Goal: Task Accomplishment & Management: Manage account settings

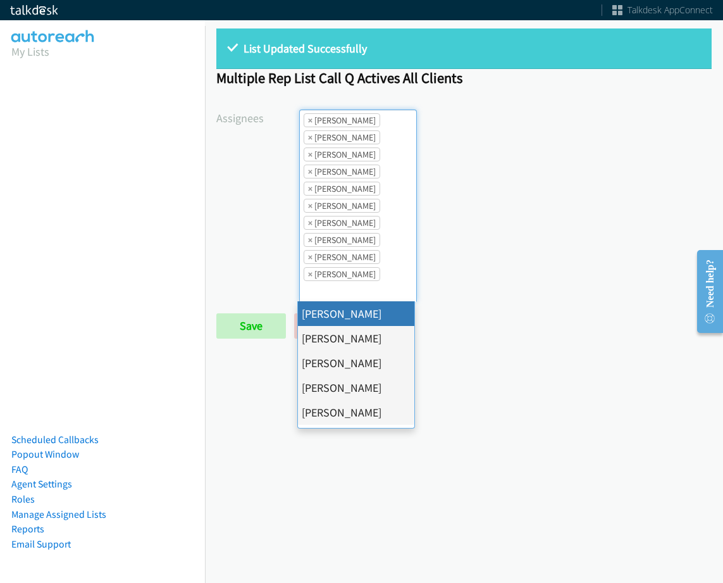
click at [308, 123] on span "×" at bounding box center [310, 120] width 4 height 13
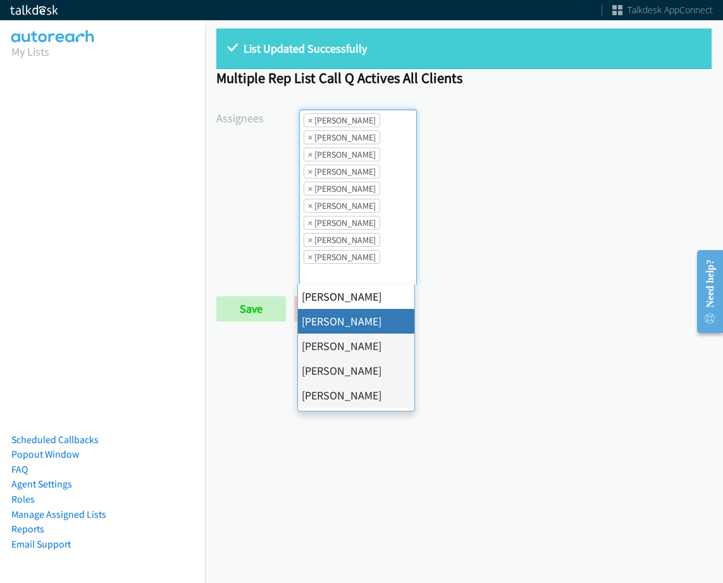
click at [308, 123] on span "×" at bounding box center [310, 120] width 4 height 13
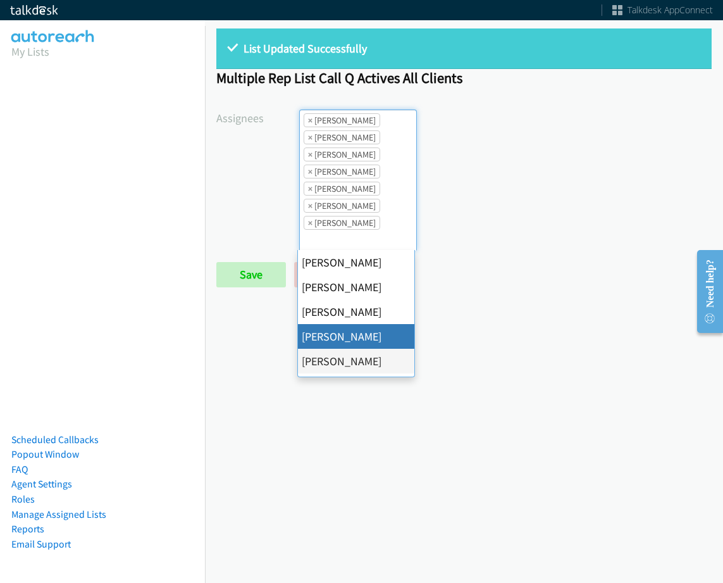
click at [308, 123] on span "×" at bounding box center [310, 120] width 4 height 13
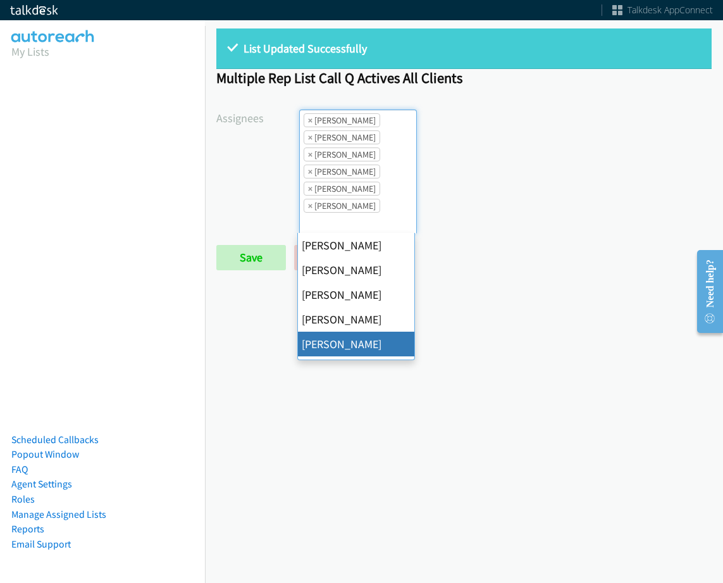
click at [308, 123] on span "×" at bounding box center [310, 120] width 4 height 13
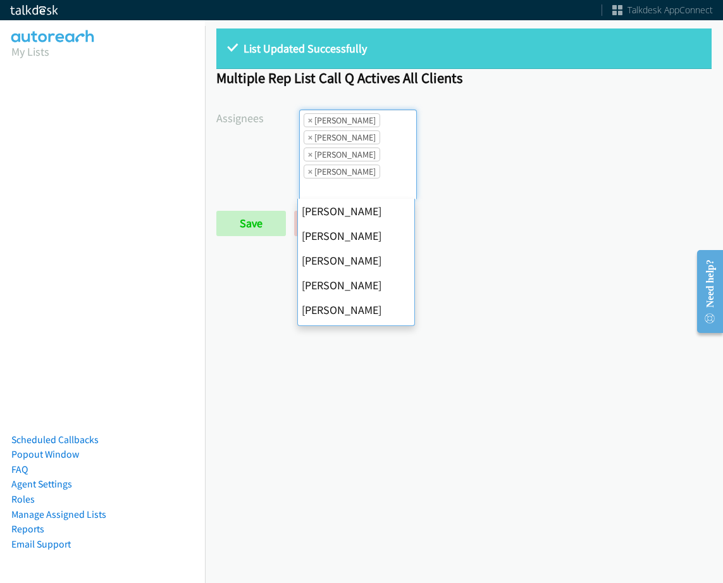
click at [308, 123] on span "×" at bounding box center [310, 120] width 4 height 13
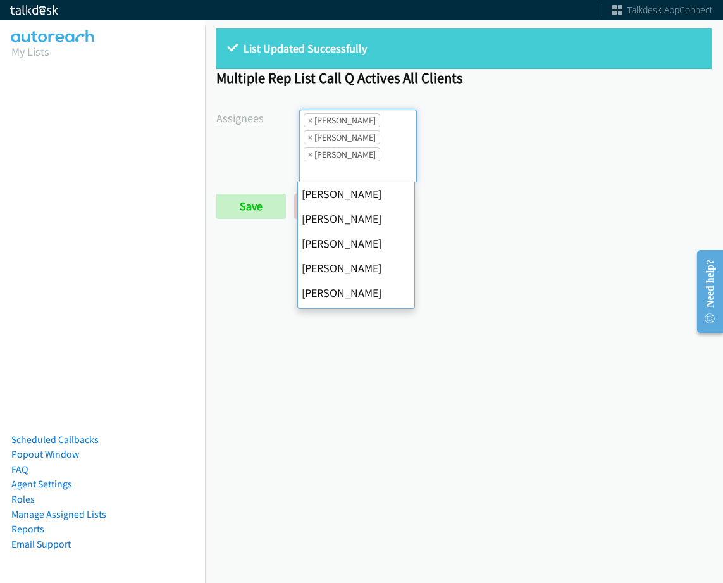
click at [308, 123] on span "×" at bounding box center [310, 120] width 4 height 13
select select "fd8c5d46-30db-44cb-8f0d-00da318b790a"
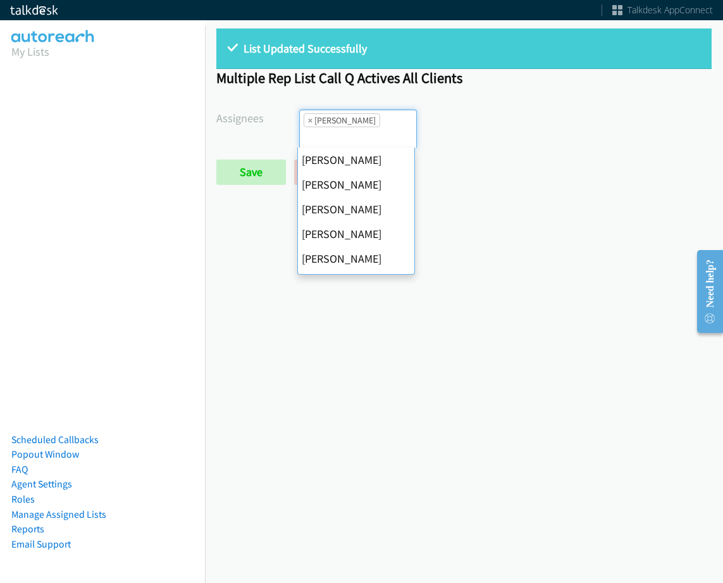
click at [308, 123] on span "×" at bounding box center [310, 120] width 4 height 13
select select
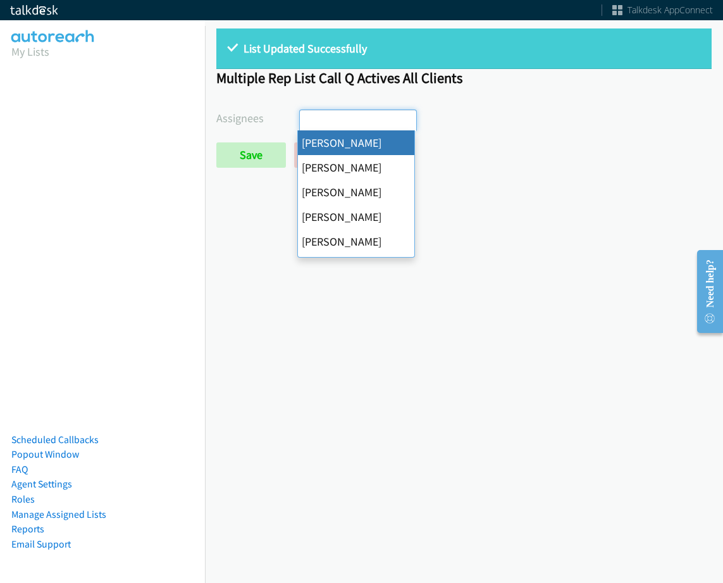
click at [214, 172] on div "List Updated Successfully Multiple Rep List Call Q Actives All Clients Assignee…" at bounding box center [464, 103] width 518 height 173
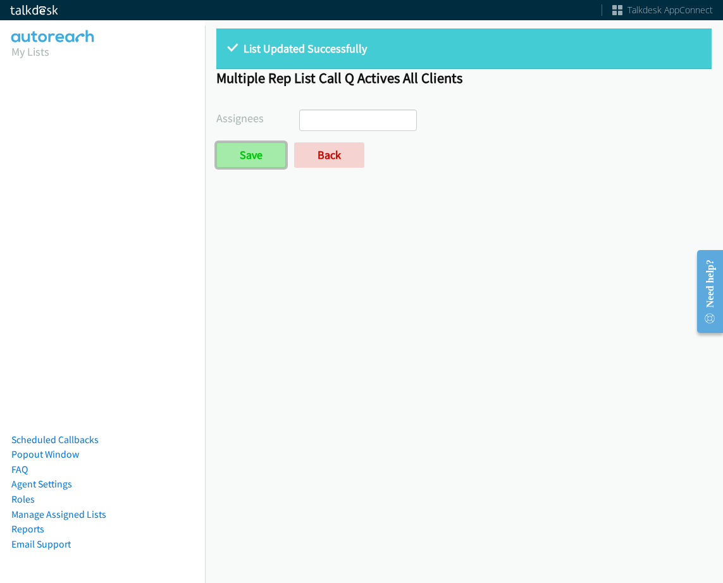
click at [232, 156] on input "Save" at bounding box center [251, 154] width 70 height 25
select select
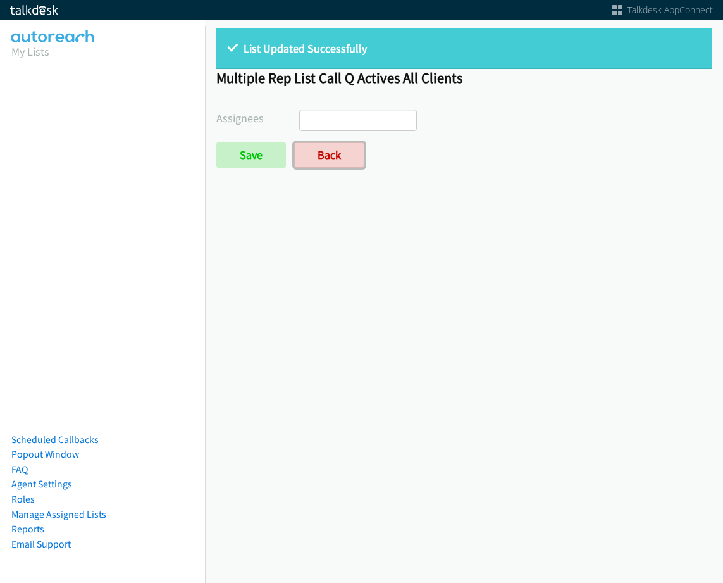
click at [329, 166] on link "Back" at bounding box center [329, 154] width 70 height 25
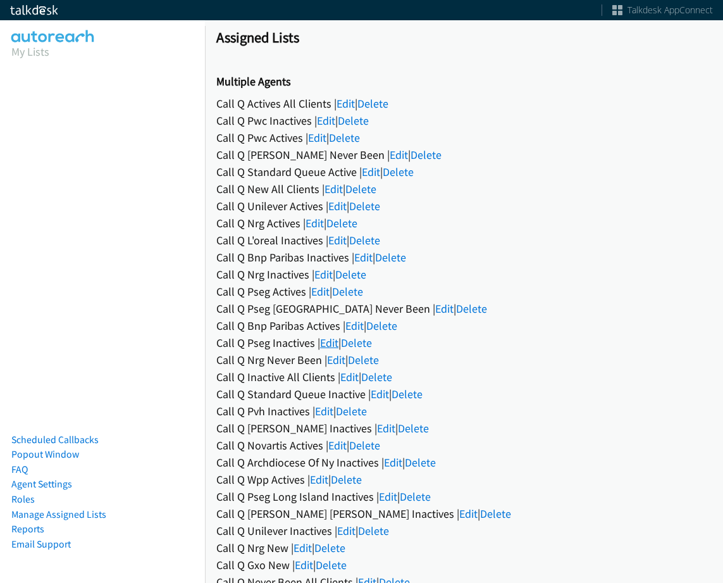
click at [337, 341] on link "Edit" at bounding box center [329, 342] width 18 height 15
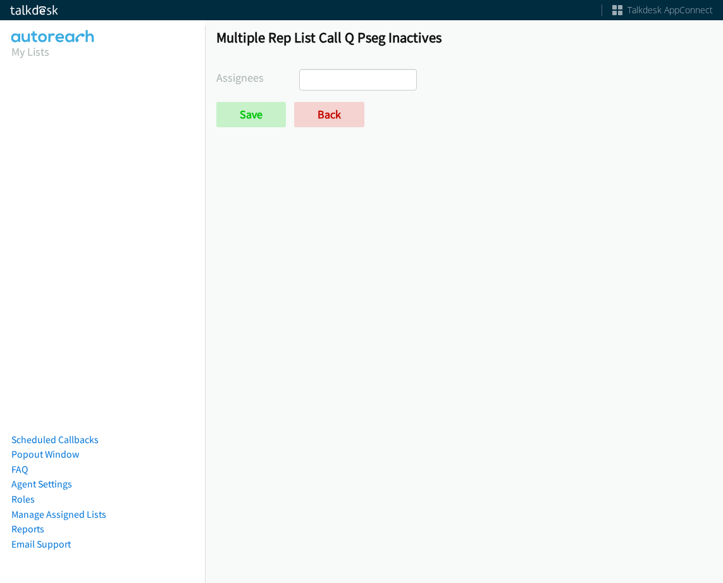
click at [380, 79] on ul at bounding box center [358, 80] width 116 height 20
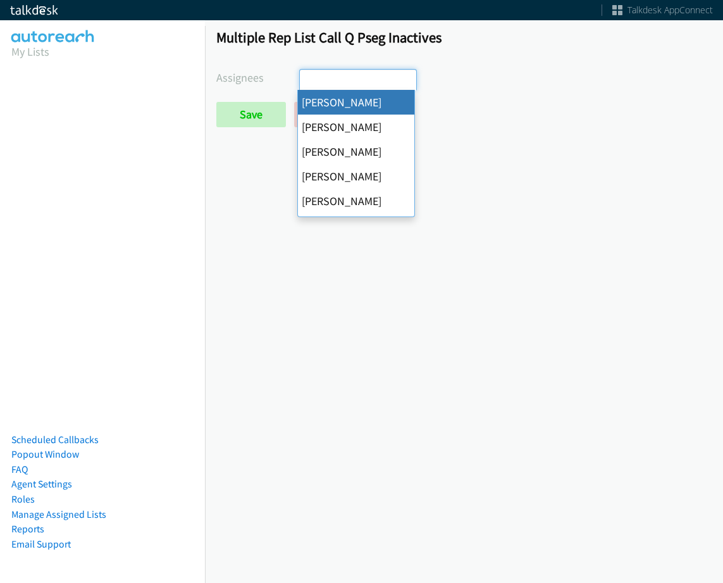
select select "cb11e729-9a1d-44de-9b38-0f5a50c7e01c"
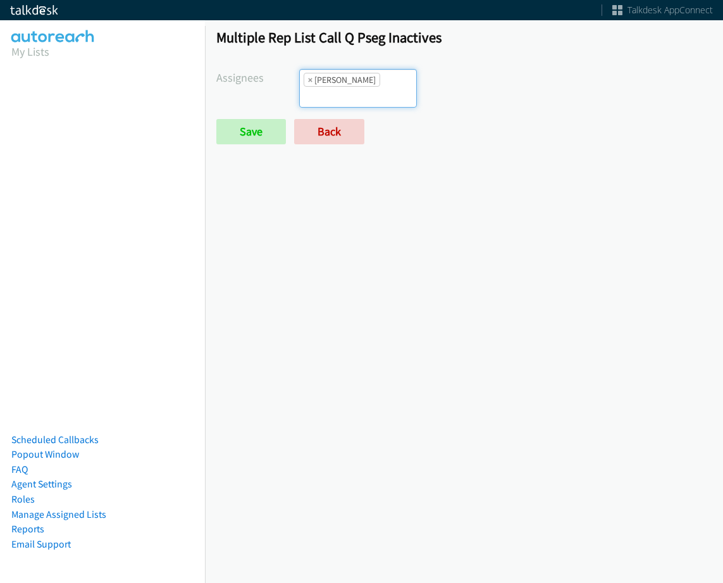
click at [379, 81] on li "× Abigail Odhiambo" at bounding box center [342, 80] width 77 height 14
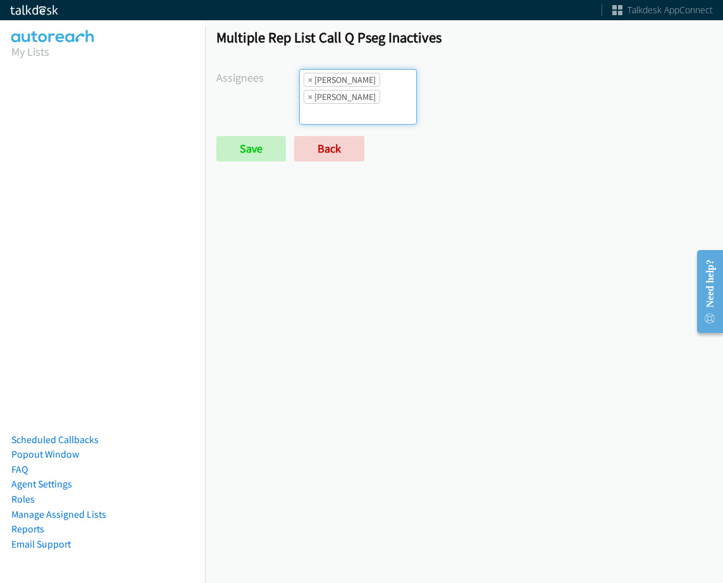
click at [344, 104] on input "search" at bounding box center [322, 114] width 44 height 20
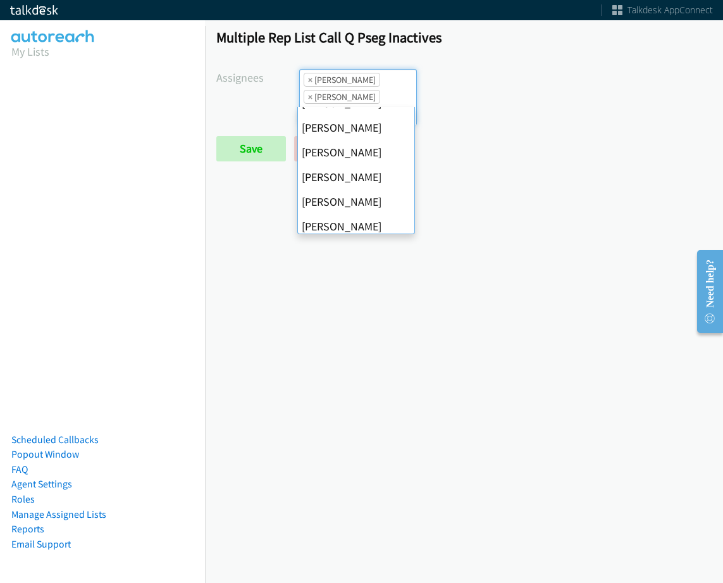
scroll to position [190, 0]
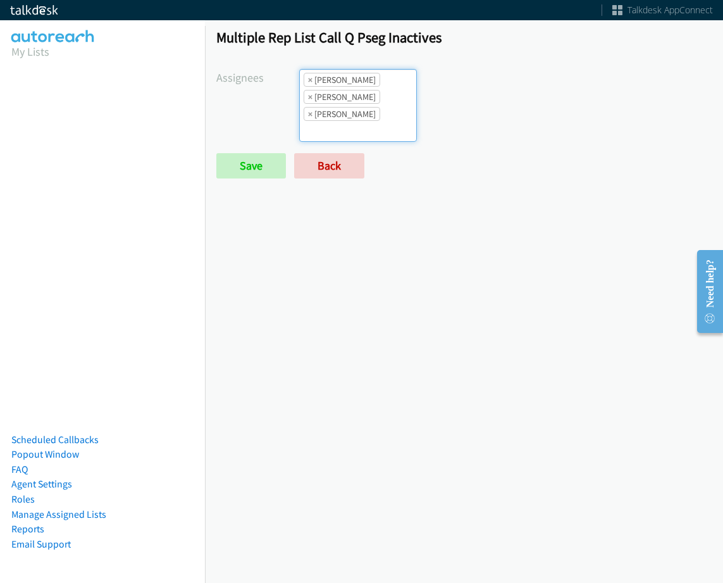
click at [369, 107] on li "× Rodnika Murphy" at bounding box center [342, 114] width 77 height 14
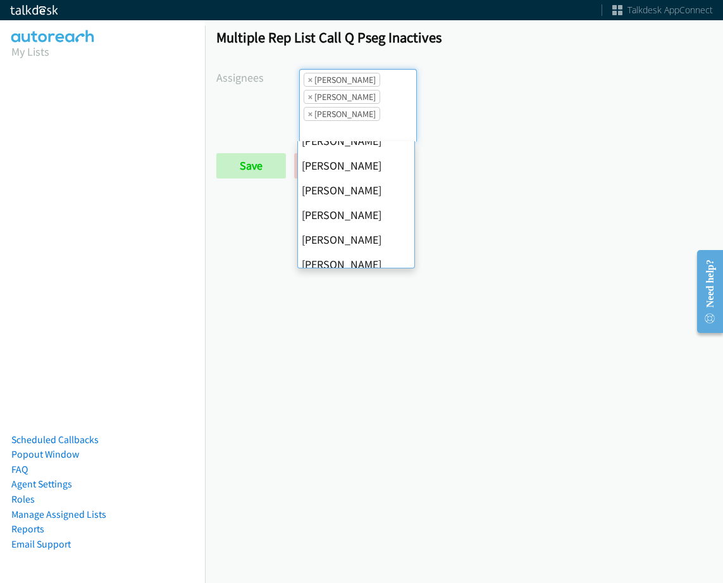
scroll to position [219, 0]
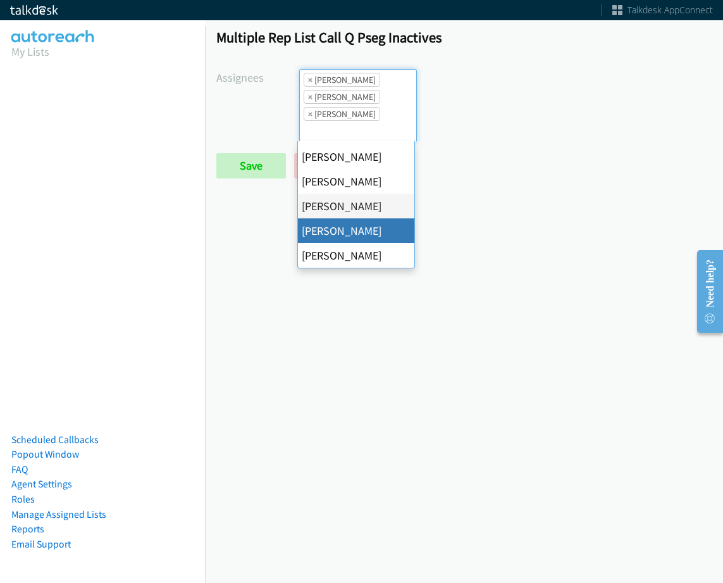
drag, startPoint x: 369, startPoint y: 227, endPoint x: 366, endPoint y: 139, distance: 87.4
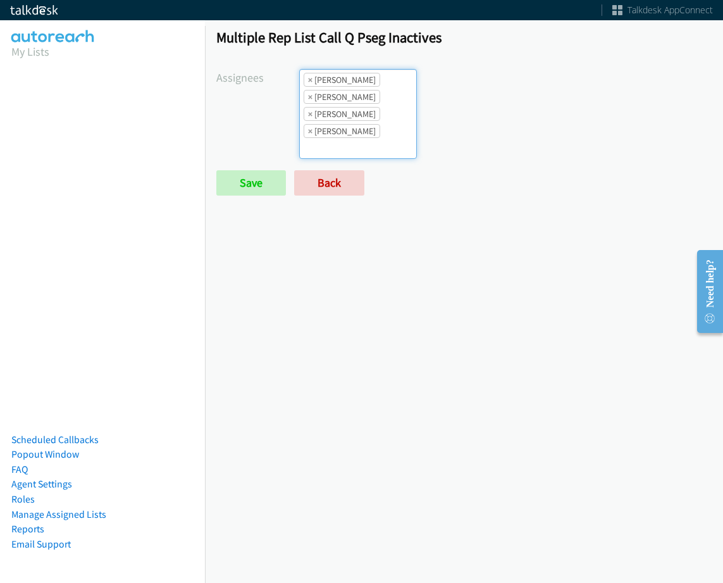
click at [366, 127] on li "× Tatiana Medina" at bounding box center [342, 131] width 77 height 14
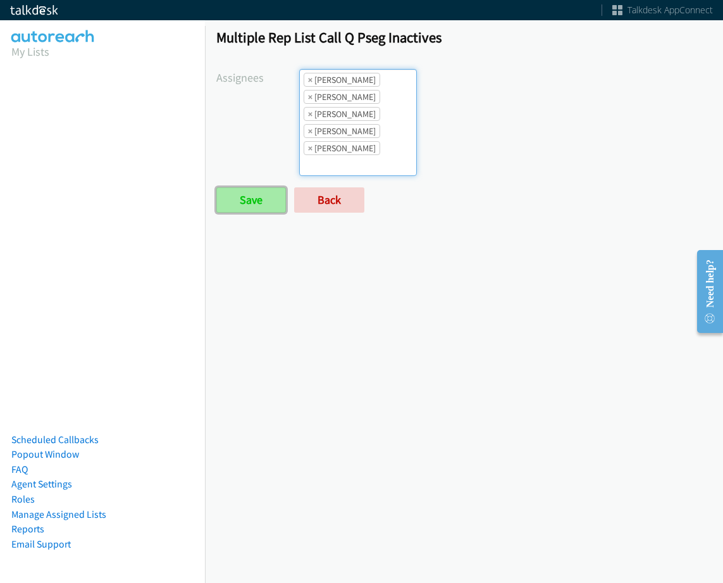
click at [255, 199] on input "Save" at bounding box center [251, 199] width 70 height 25
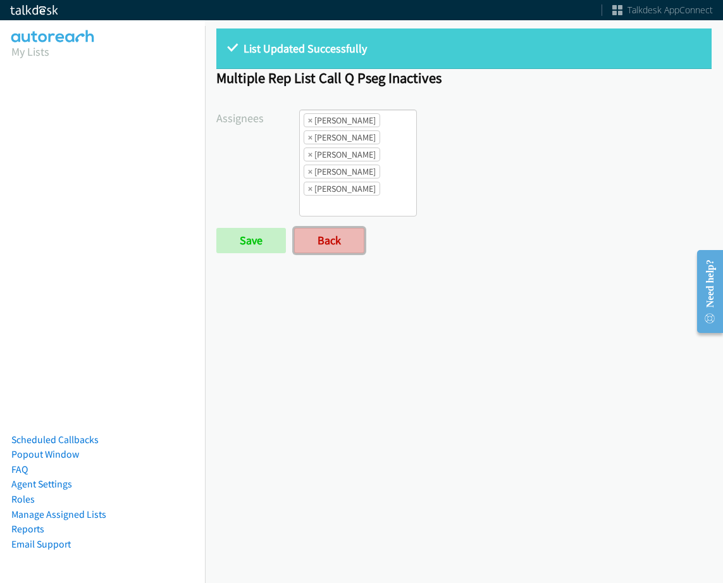
click at [353, 238] on link "Back" at bounding box center [329, 240] width 70 height 25
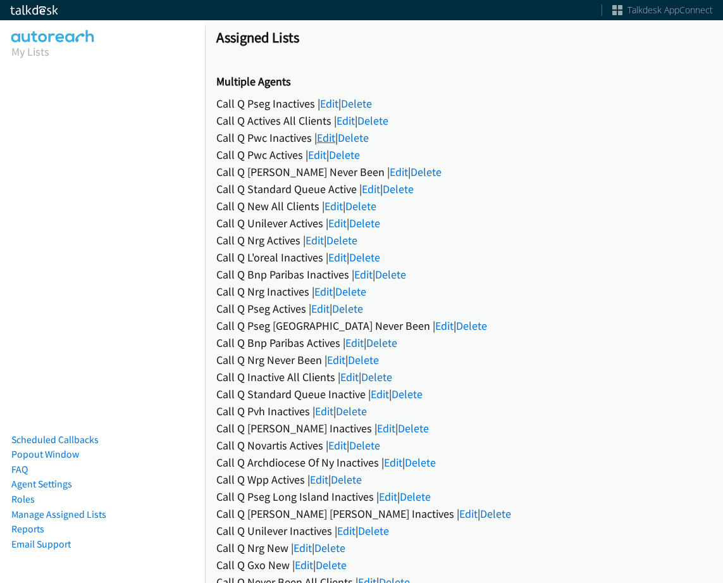
click at [320, 140] on link "Edit" at bounding box center [326, 137] width 18 height 15
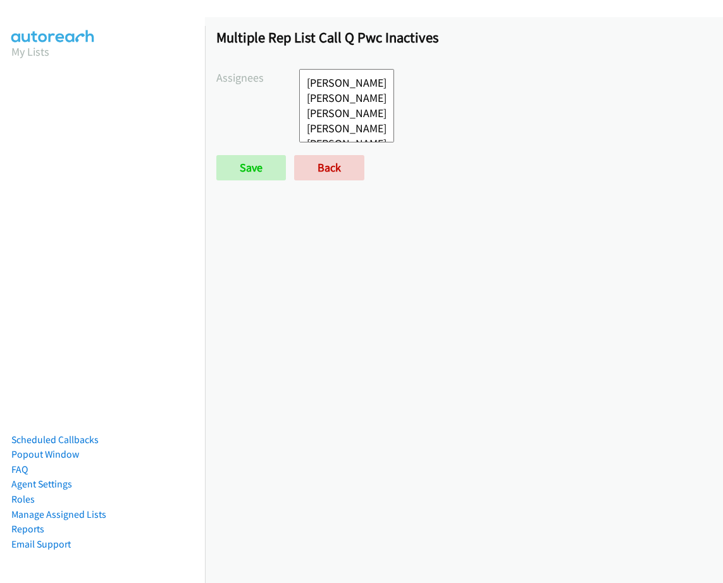
select select
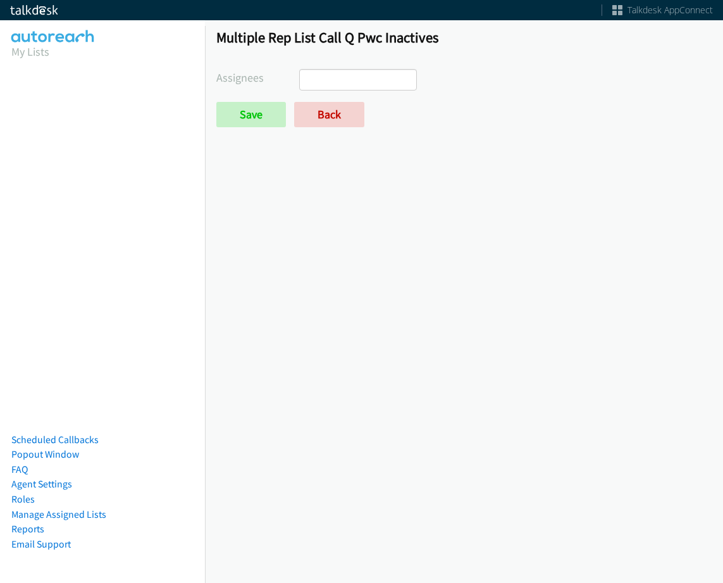
click at [334, 129] on div "Multiple Rep List Call Q Pwc Inactives Assignees Abigail Odhiambo Alana Ruiz Ca…" at bounding box center [464, 83] width 518 height 133
click at [334, 111] on link "Back" at bounding box center [329, 114] width 70 height 25
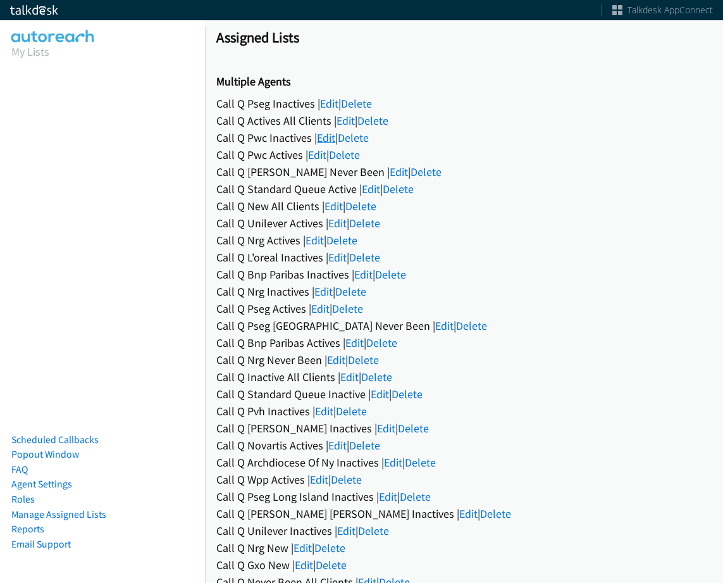
click at [327, 139] on link "Edit" at bounding box center [326, 137] width 18 height 15
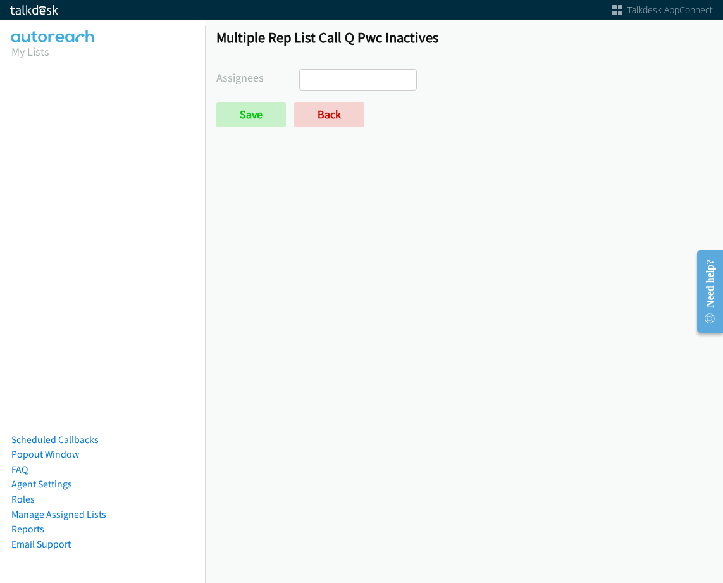
click at [386, 89] on ul at bounding box center [358, 80] width 116 height 20
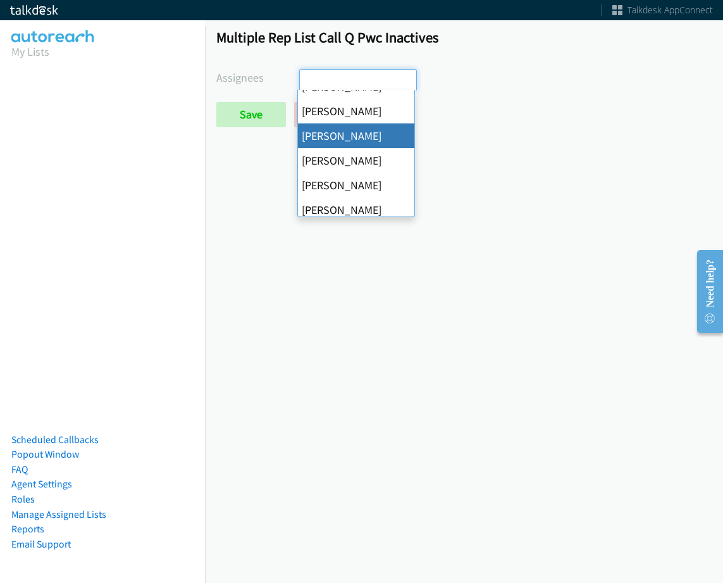
scroll to position [219, 0]
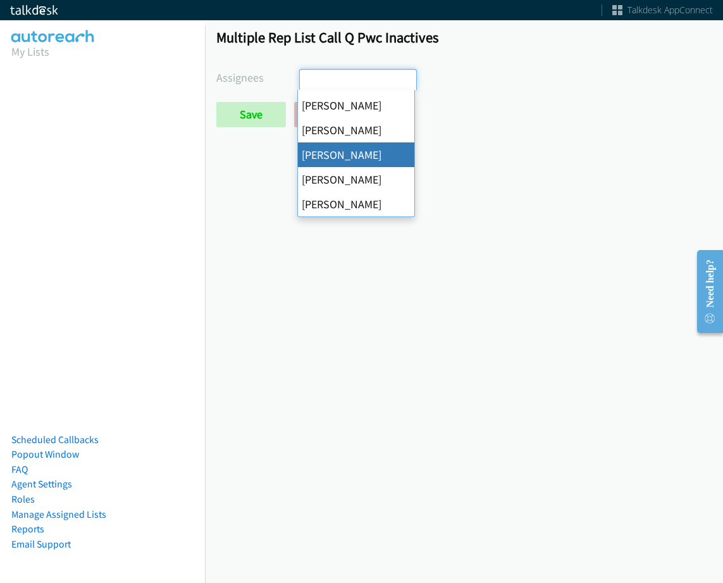
drag, startPoint x: 373, startPoint y: 160, endPoint x: 349, endPoint y: 141, distance: 31.1
select select "342df737-67c3-4ba0-b24a-dddbcb1c4b65"
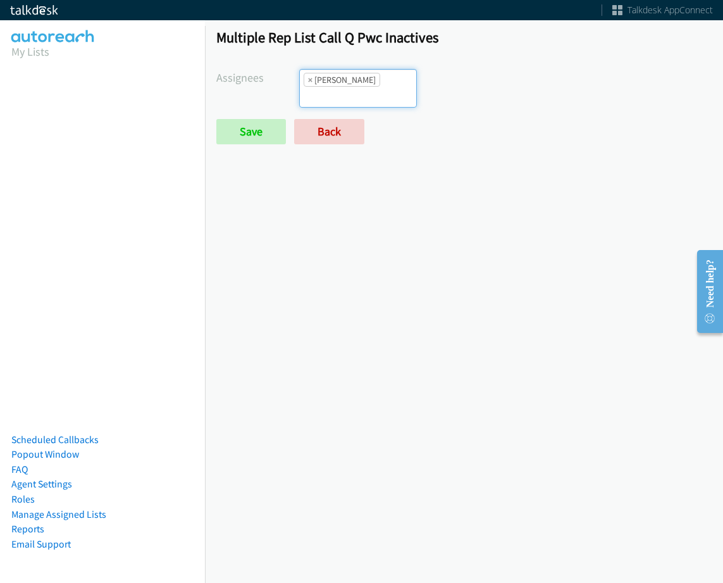
click at [265, 114] on form "Assignees [PERSON_NAME] [PERSON_NAME] [PERSON_NAME] [PERSON_NAME] Daquaya [PERS…" at bounding box center [464, 106] width 496 height 75
click at [257, 124] on input "Save" at bounding box center [251, 131] width 70 height 25
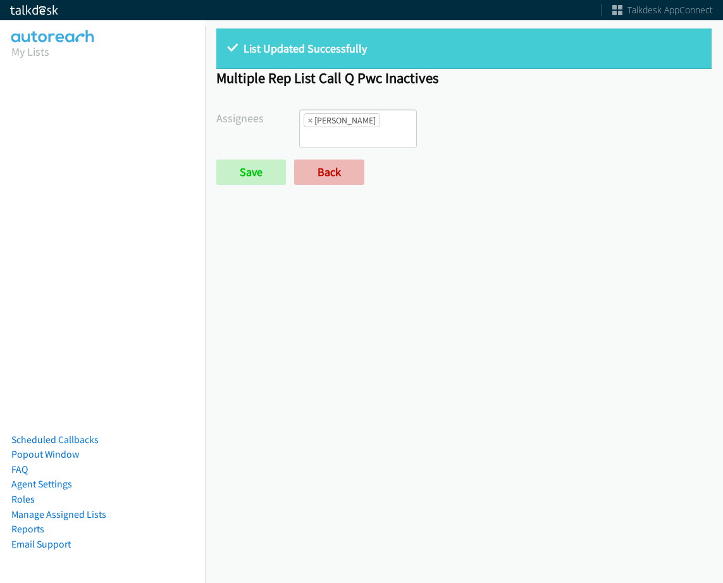
scroll to position [116, 0]
click at [329, 170] on link "Back" at bounding box center [329, 172] width 70 height 25
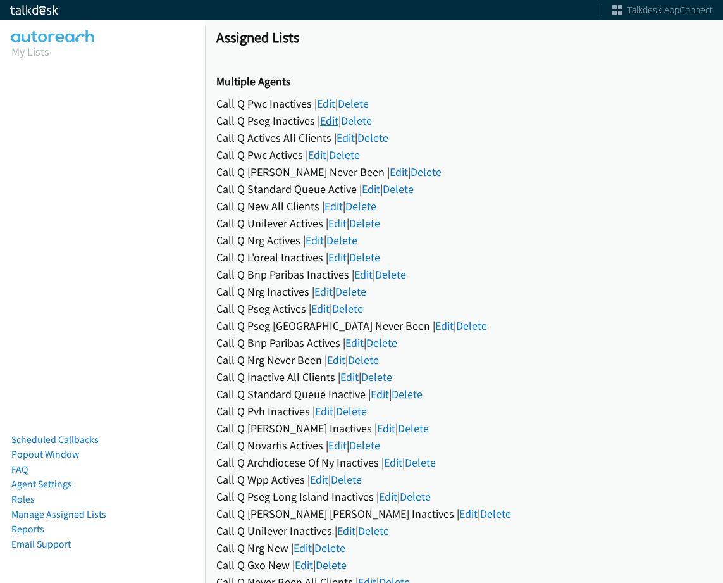
click at [332, 124] on link "Edit" at bounding box center [329, 120] width 18 height 15
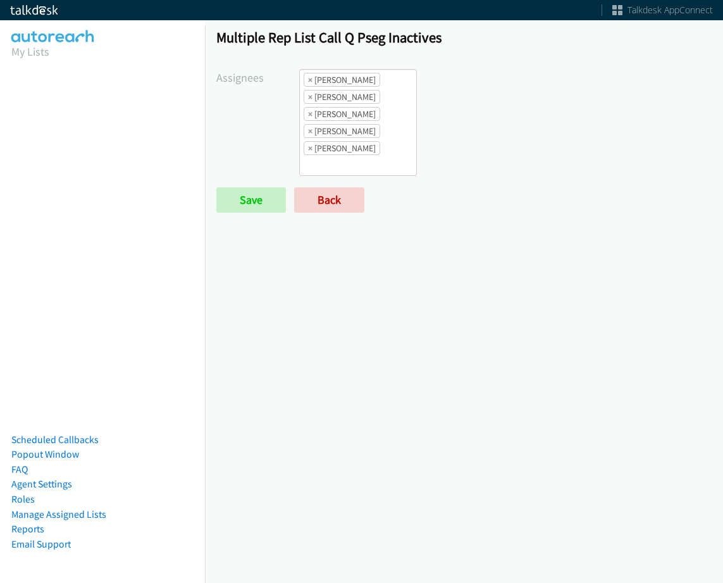
click at [305, 114] on li "× Rodnika Murphy" at bounding box center [342, 114] width 77 height 14
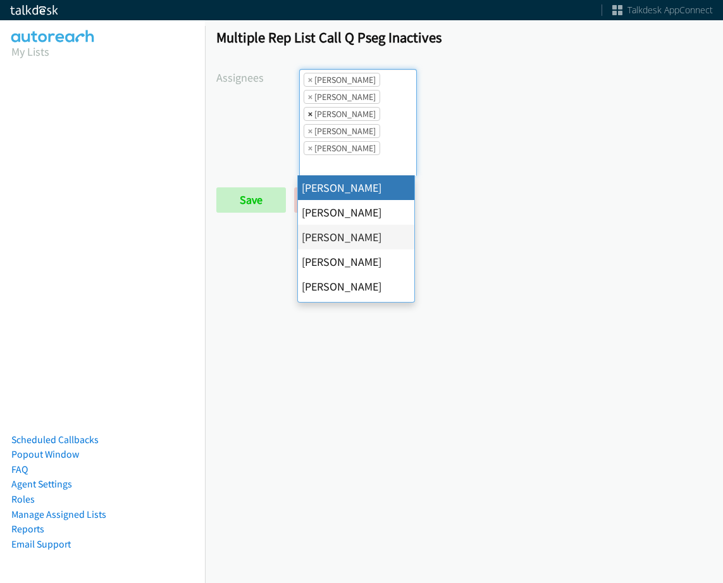
click at [310, 114] on span "×" at bounding box center [310, 114] width 4 height 13
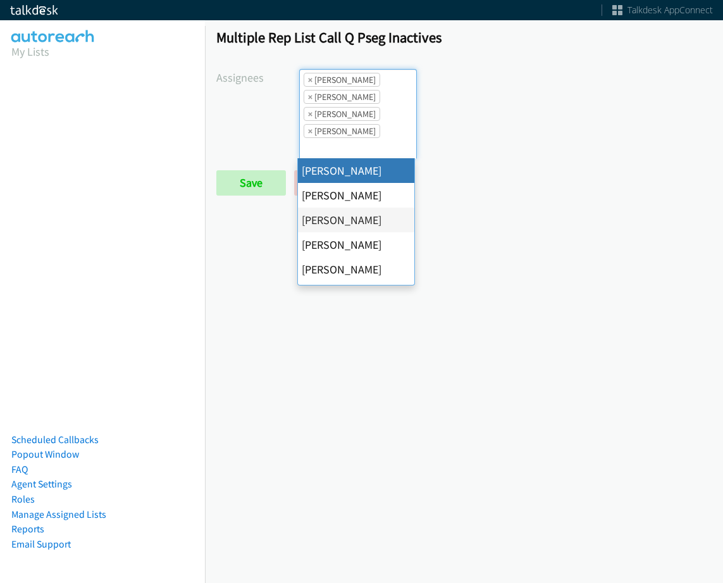
click at [261, 162] on form "Assignees Abigail Odhiambo Alana Ruiz Cathy Shahan Charles Ross Daquaya Johnson…" at bounding box center [464, 132] width 496 height 127
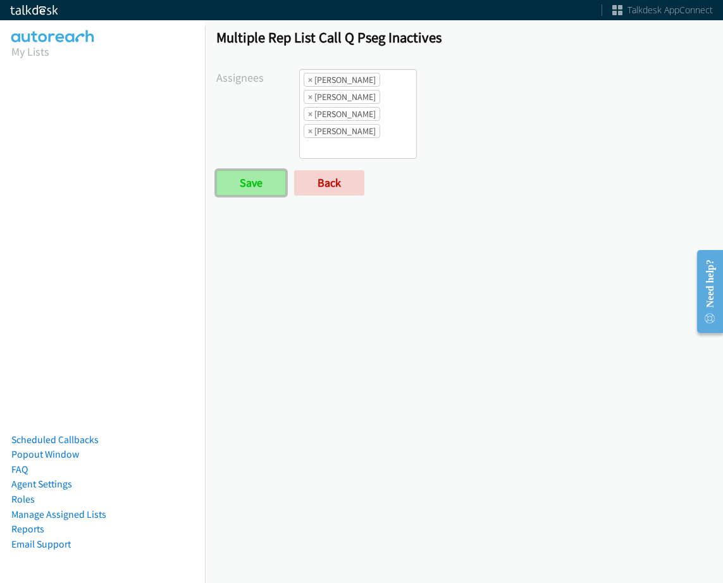
click at [254, 187] on input "Save" at bounding box center [251, 182] width 70 height 25
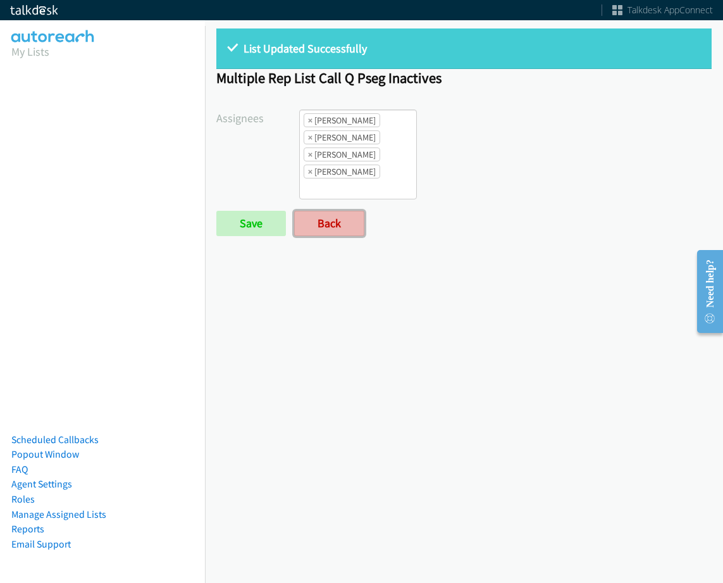
click at [334, 226] on link "Back" at bounding box center [329, 223] width 70 height 25
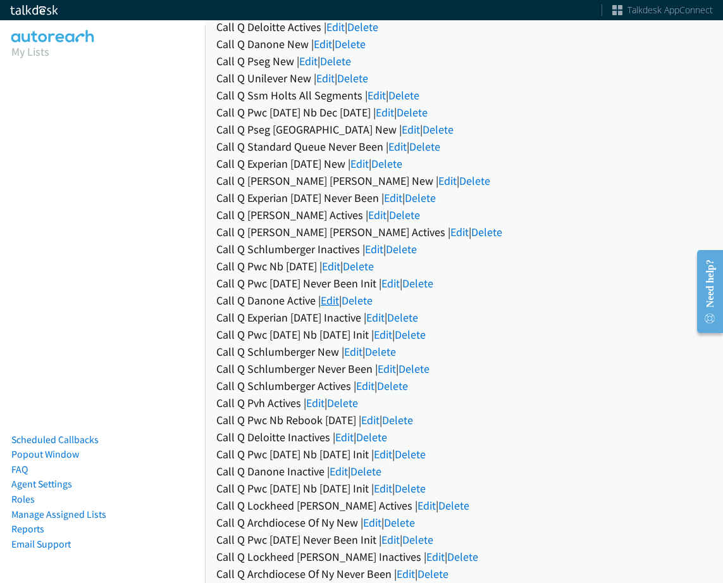
scroll to position [949, 0]
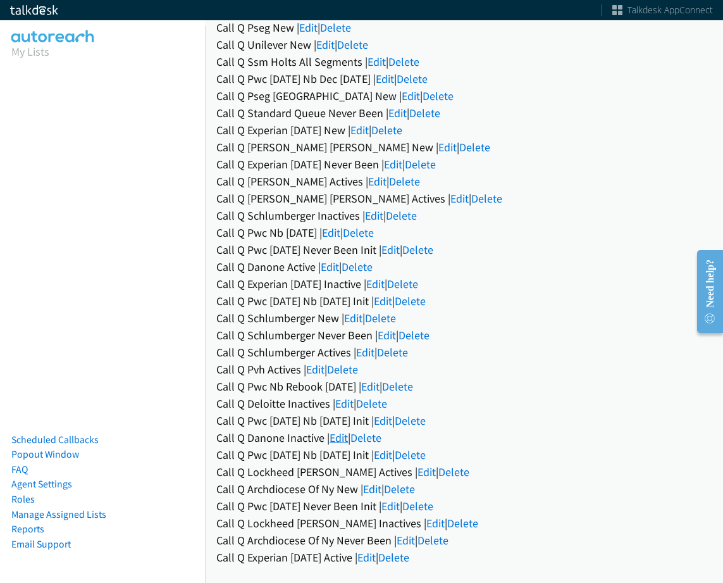
click at [348, 441] on link "Edit" at bounding box center [339, 437] width 18 height 15
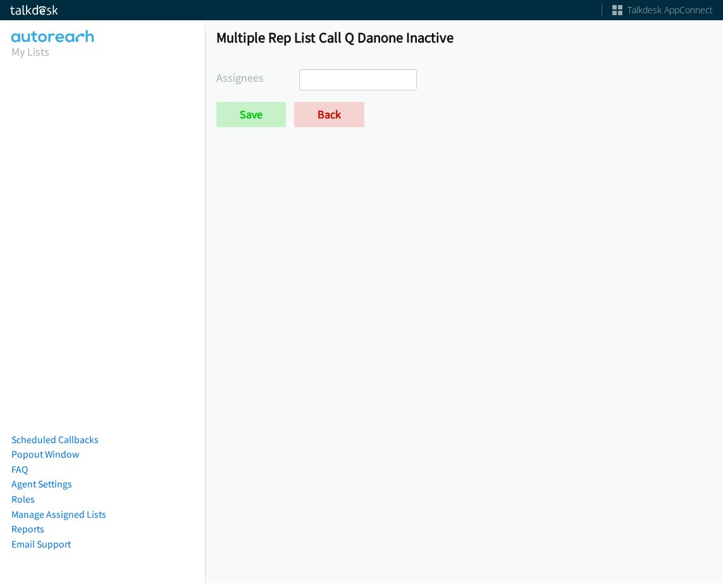
select select
click at [346, 118] on link "Back" at bounding box center [329, 114] width 70 height 25
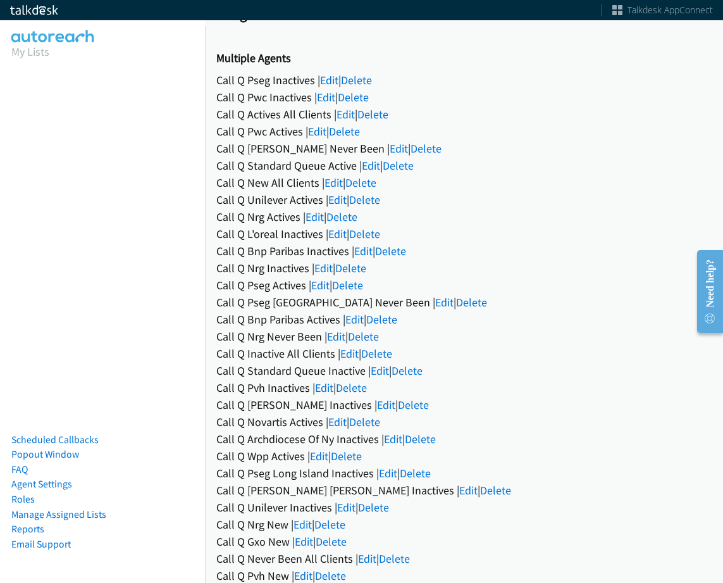
scroll to position [63, 0]
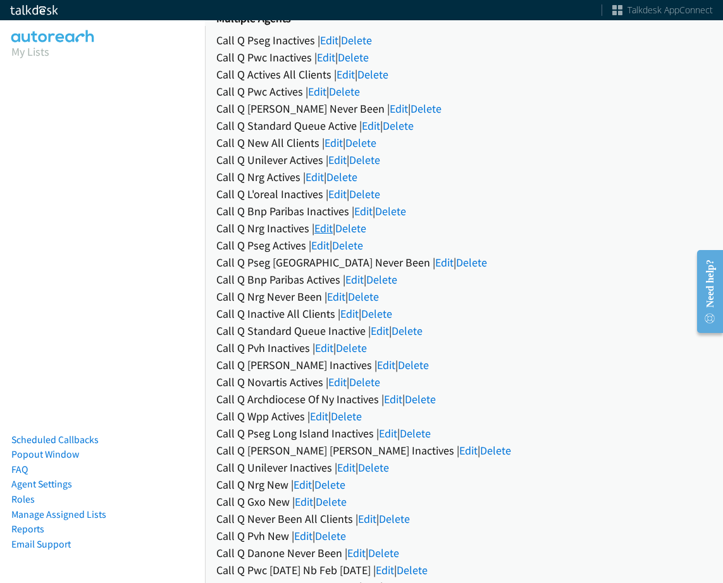
click at [325, 227] on link "Edit" at bounding box center [324, 228] width 18 height 15
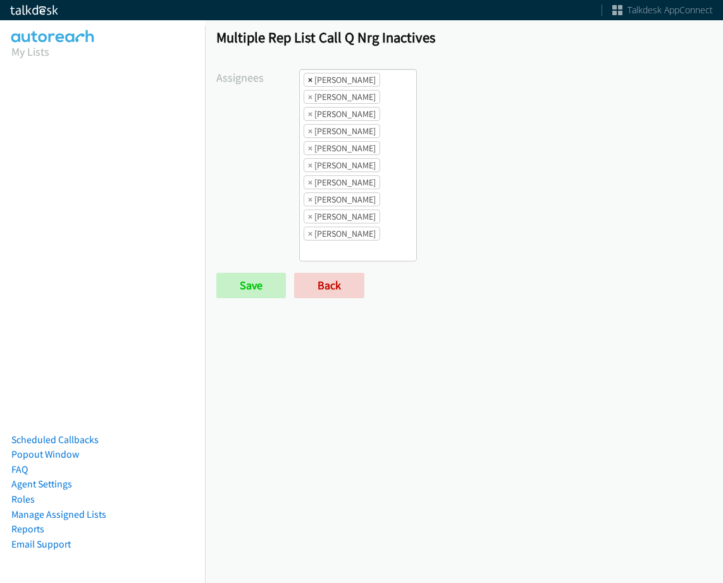
click at [308, 78] on span "×" at bounding box center [310, 79] width 4 height 13
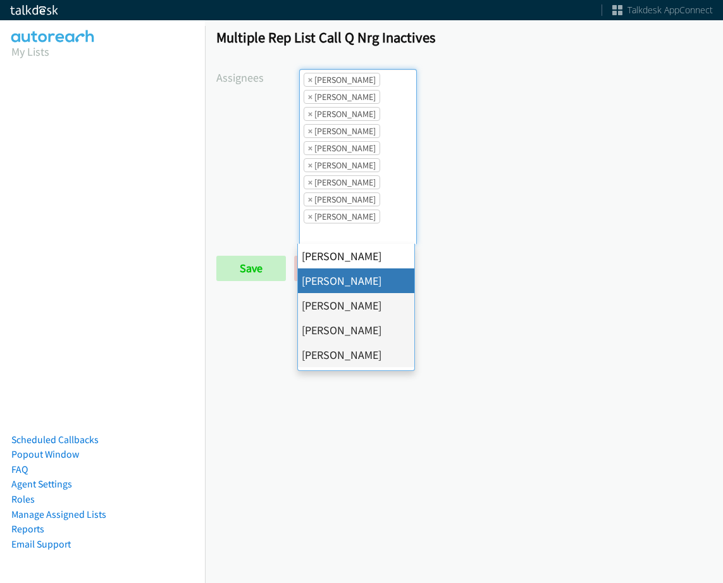
click at [308, 78] on span "×" at bounding box center [310, 79] width 4 height 13
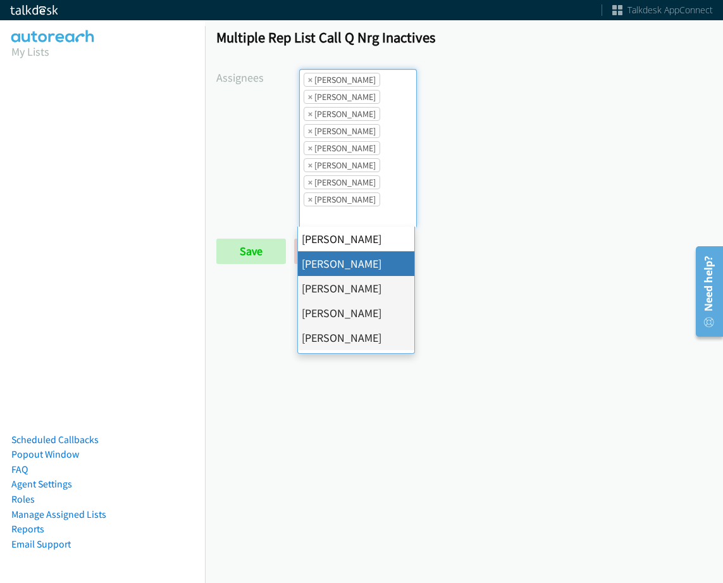
select select "05d74157-9386-4beb-b15d-36aa9c6f71bc"
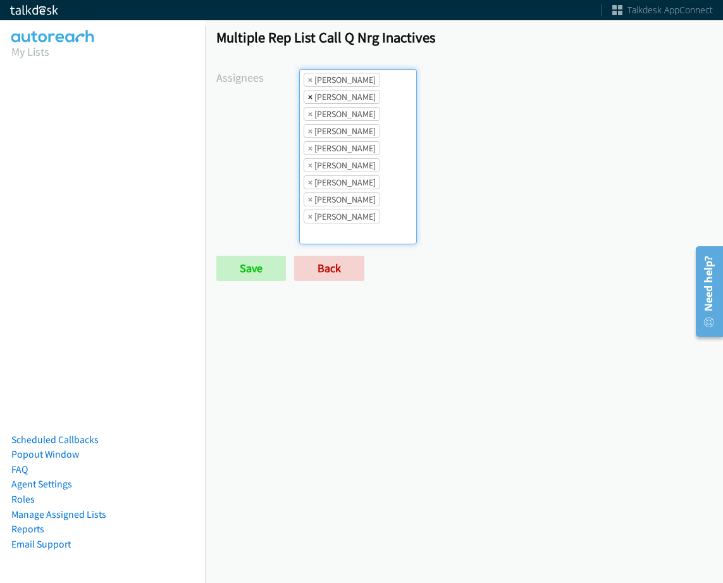
click at [308, 99] on span "×" at bounding box center [310, 97] width 4 height 13
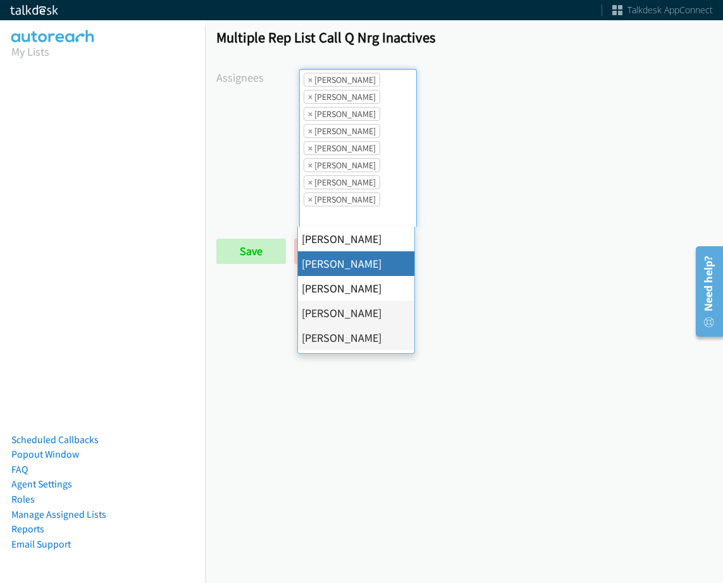
click at [308, 99] on span "×" at bounding box center [310, 97] width 4 height 13
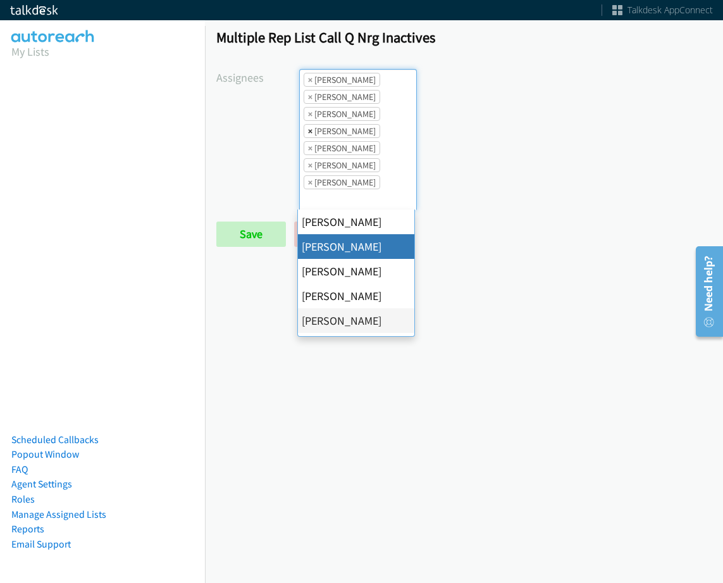
click at [308, 134] on span "×" at bounding box center [310, 131] width 4 height 13
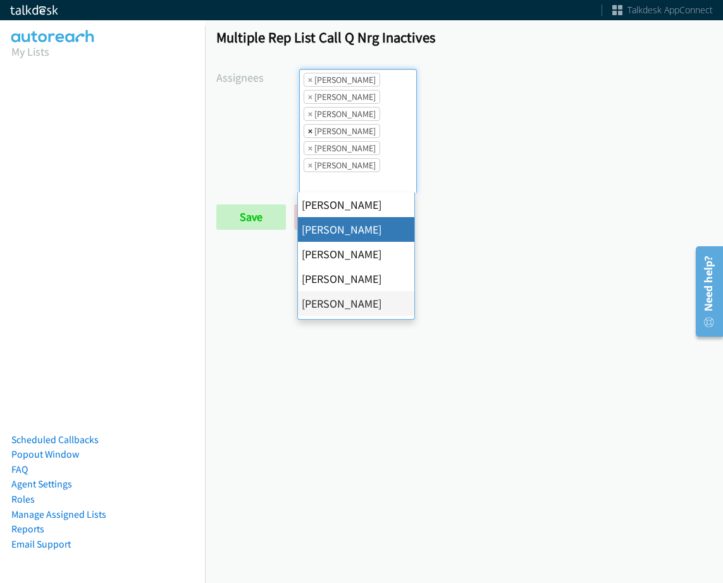
click at [308, 134] on span "×" at bounding box center [310, 131] width 4 height 13
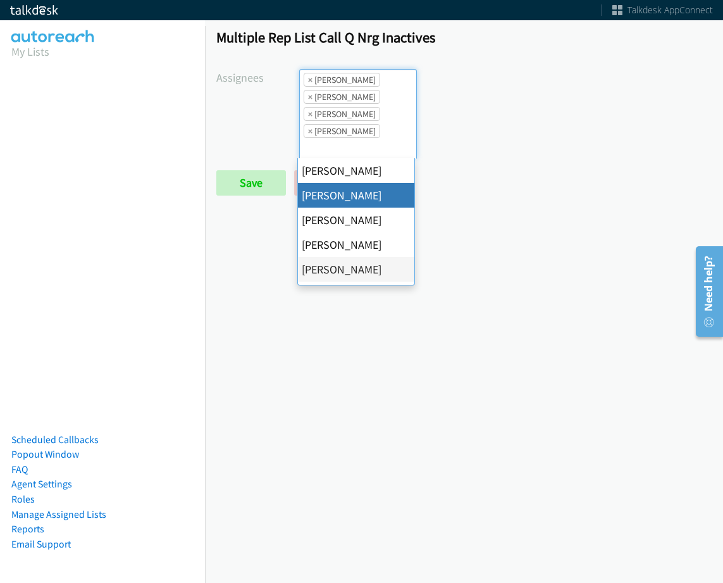
click at [308, 134] on span "×" at bounding box center [310, 131] width 4 height 13
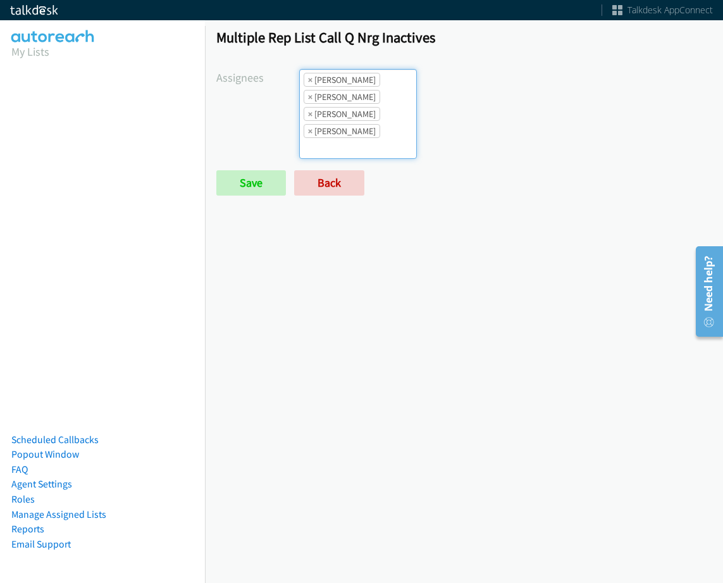
click at [382, 153] on ul "× Alana Ruiz × Charles Ross × Daquaya Johnson × Jasmin Martinez" at bounding box center [358, 114] width 116 height 89
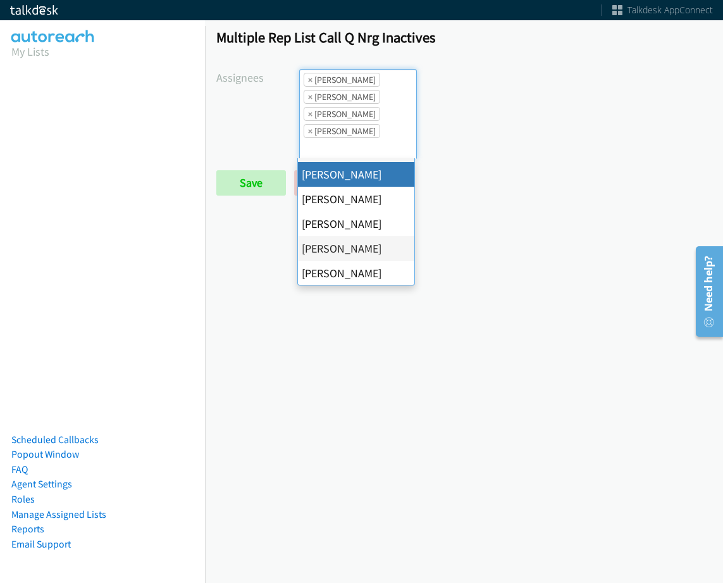
scroll to position [127, 0]
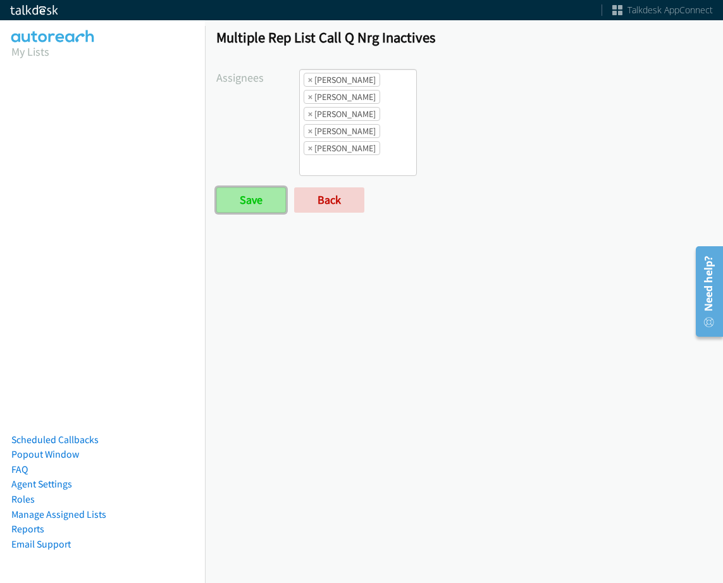
click at [253, 208] on input "Save" at bounding box center [251, 199] width 70 height 25
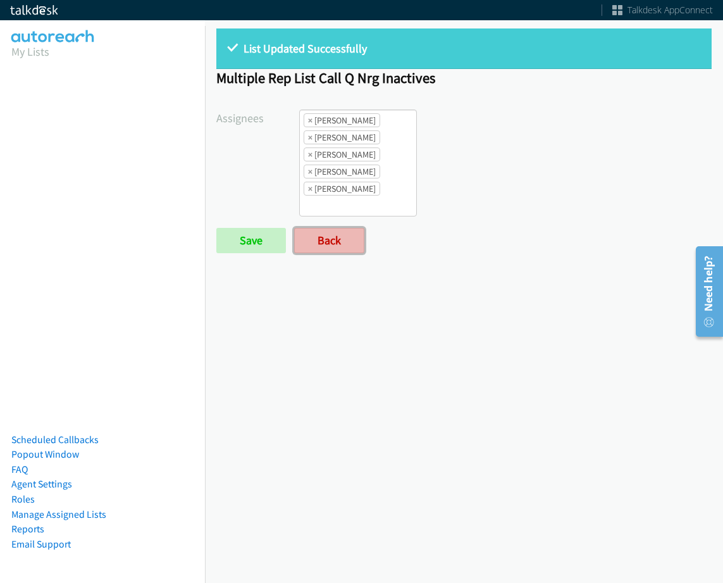
click at [339, 232] on link "Back" at bounding box center [329, 240] width 70 height 25
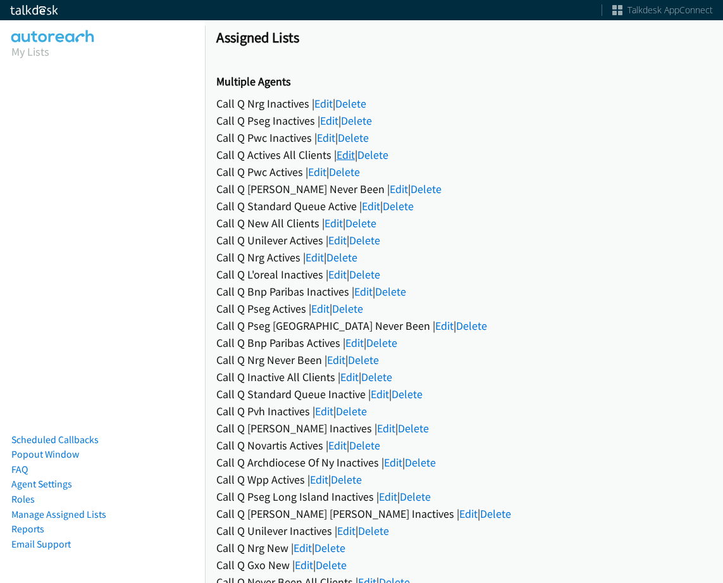
click at [339, 157] on link "Edit" at bounding box center [346, 154] width 18 height 15
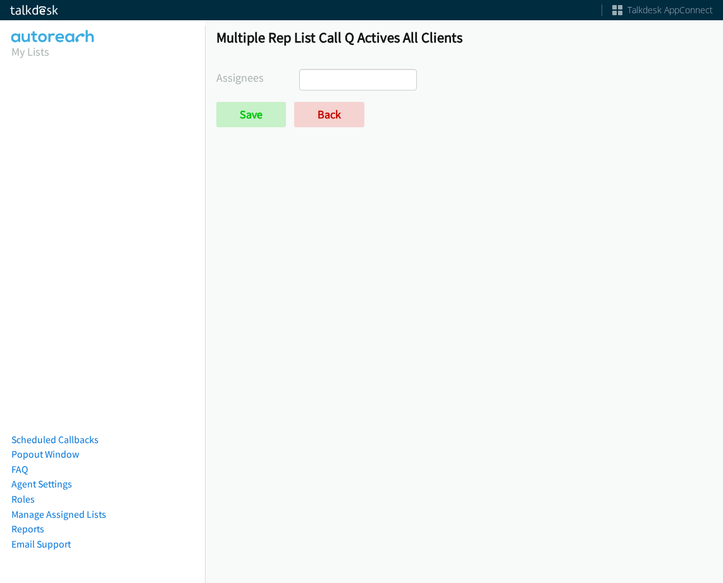
select select
click at [330, 108] on link "Back" at bounding box center [329, 114] width 70 height 25
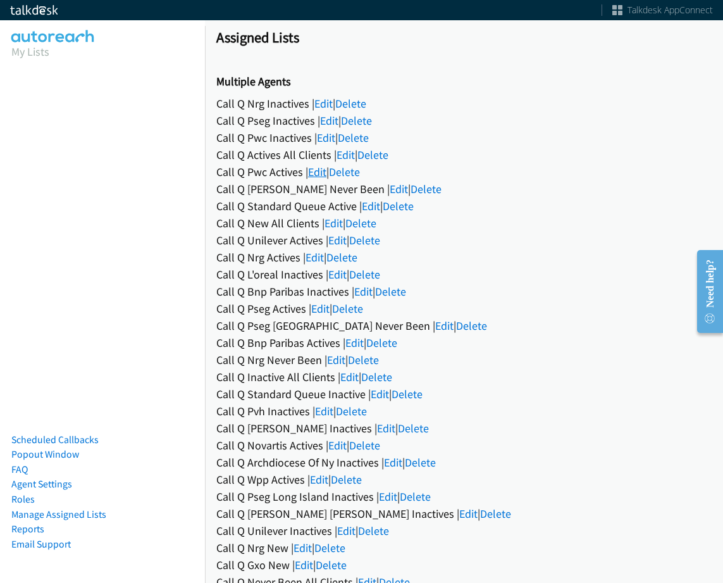
click at [317, 173] on link "Edit" at bounding box center [317, 172] width 18 height 15
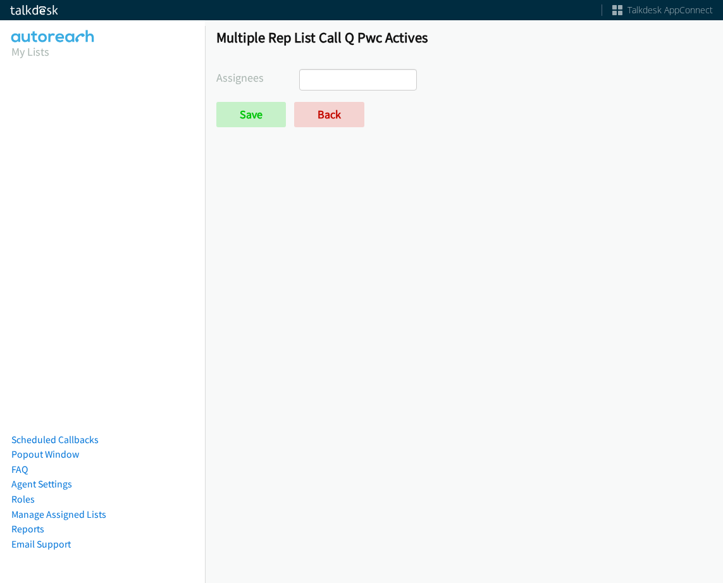
click at [382, 86] on ul at bounding box center [358, 80] width 116 height 20
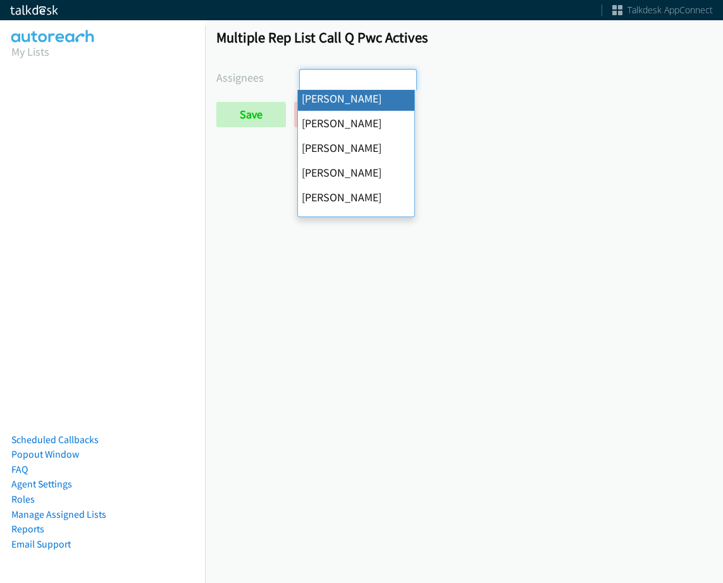
scroll to position [127, 0]
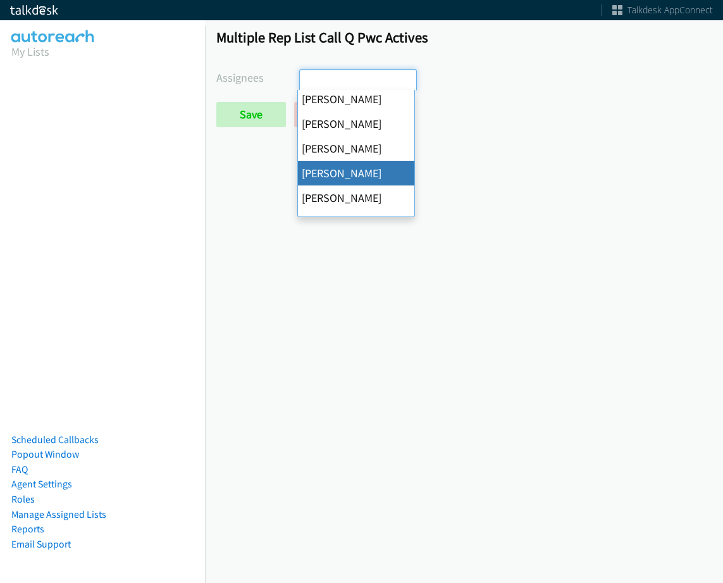
drag, startPoint x: 348, startPoint y: 170, endPoint x: 292, endPoint y: 125, distance: 71.6
select select "be9ce6ff-d490-4a7d-808b-73677b0698bf"
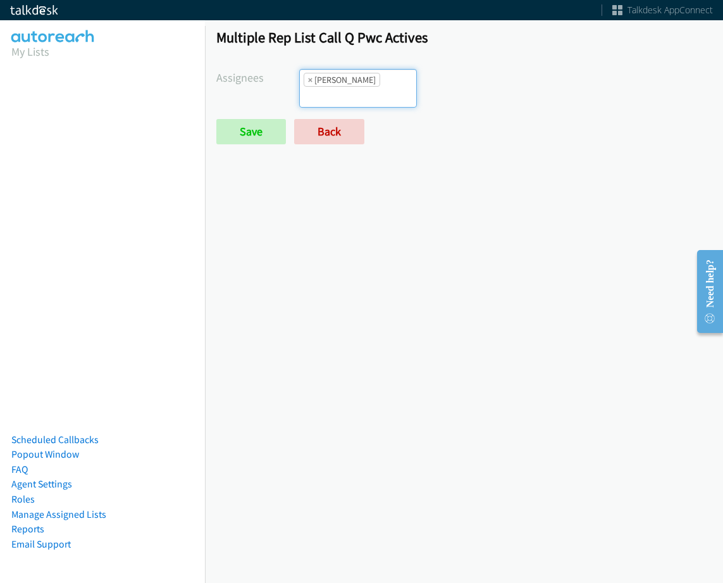
click at [253, 115] on form "Assignees Abigail Odhiambo Alana Ruiz Cathy Shahan Charles Ross Daquaya Johnson…" at bounding box center [464, 106] width 496 height 75
click at [258, 123] on input "Save" at bounding box center [251, 131] width 70 height 25
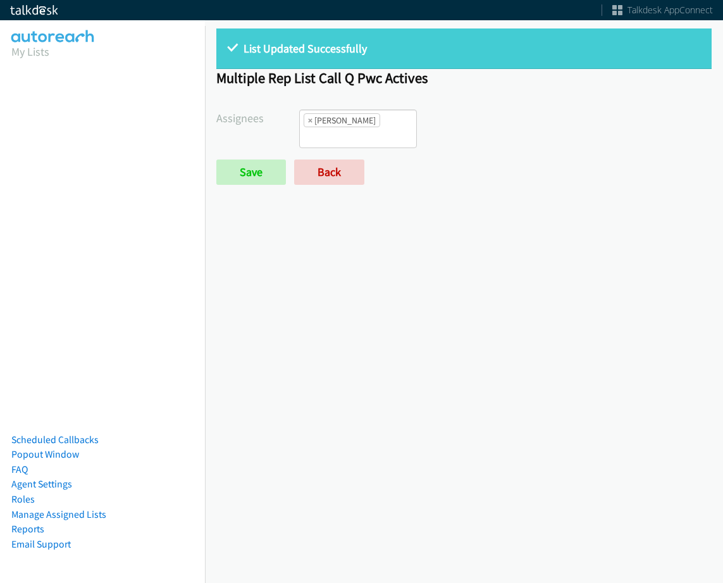
click at [322, 182] on link "Back" at bounding box center [329, 172] width 70 height 25
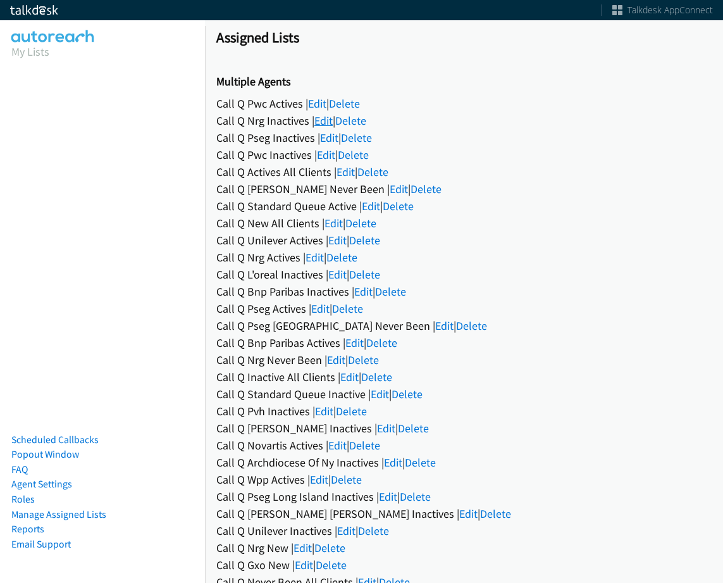
click at [331, 120] on link "Edit" at bounding box center [324, 120] width 18 height 15
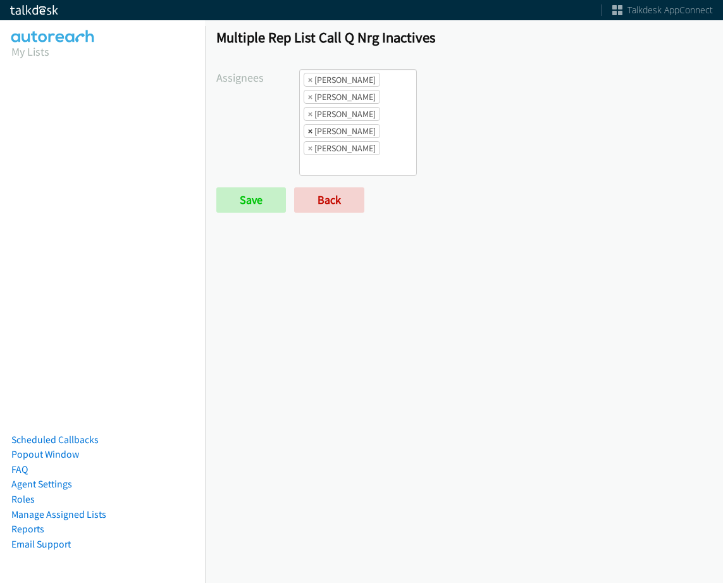
click at [310, 132] on span "×" at bounding box center [310, 131] width 4 height 13
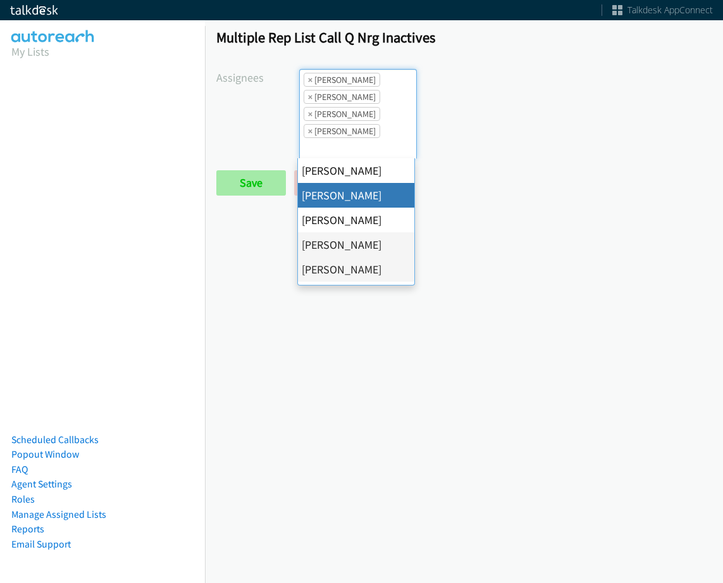
scroll to position [15, 0]
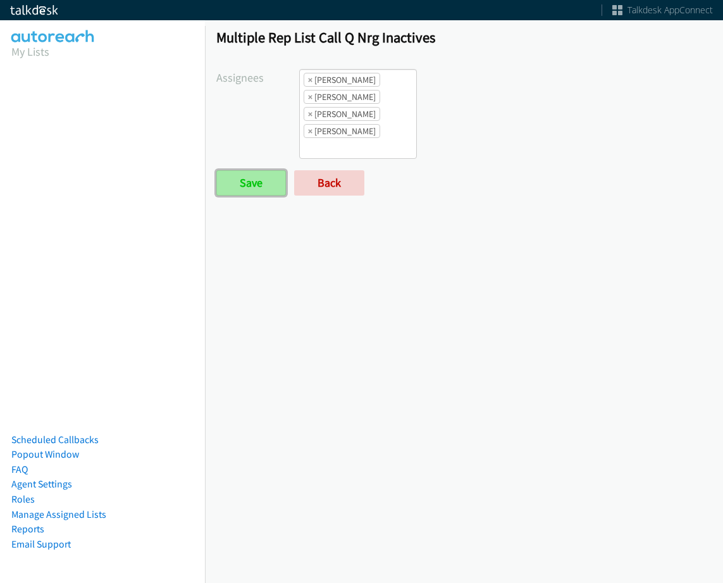
click at [267, 189] on input "Save" at bounding box center [251, 182] width 70 height 25
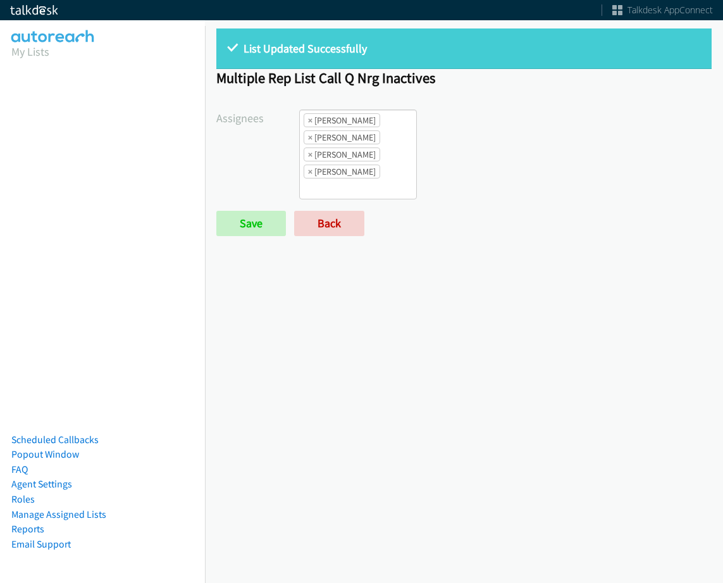
click at [337, 208] on form "Assignees [PERSON_NAME] [PERSON_NAME] [PERSON_NAME] [PERSON_NAME] Daquaya [PERS…" at bounding box center [464, 173] width 496 height 127
click at [339, 229] on link "Back" at bounding box center [329, 223] width 70 height 25
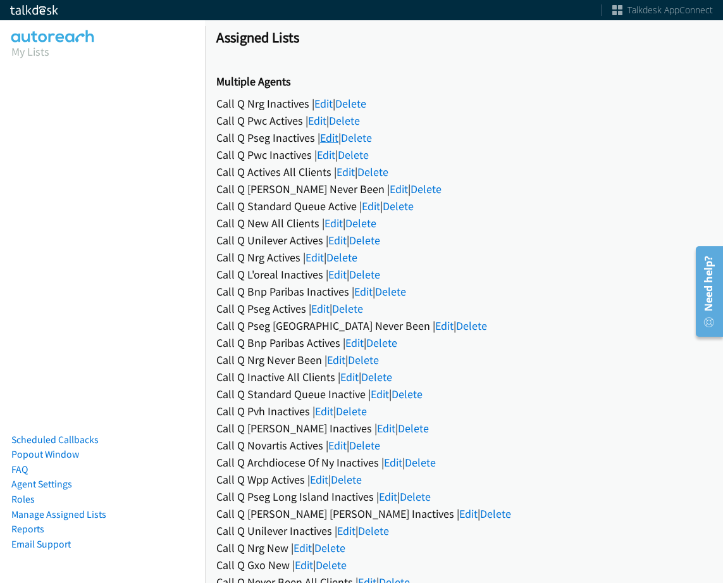
click at [328, 136] on link "Edit" at bounding box center [329, 137] width 18 height 15
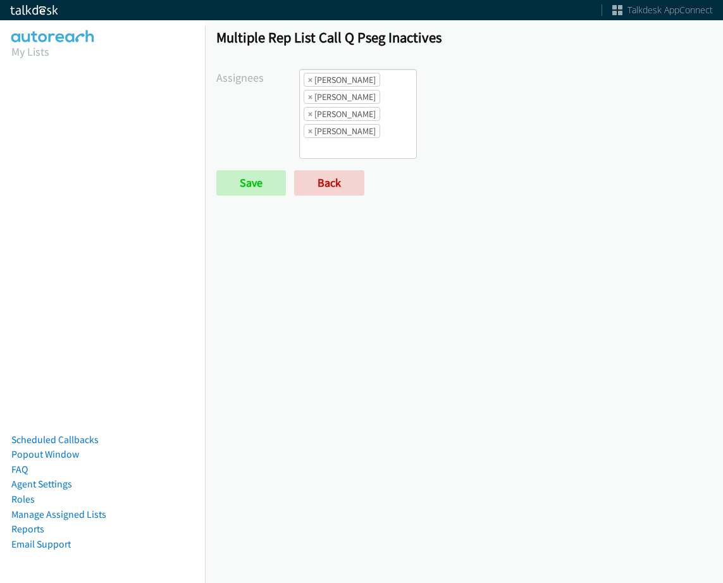
click at [377, 122] on ul "× [PERSON_NAME] × [PERSON_NAME] × [PERSON_NAME] × [PERSON_NAME]" at bounding box center [358, 114] width 116 height 89
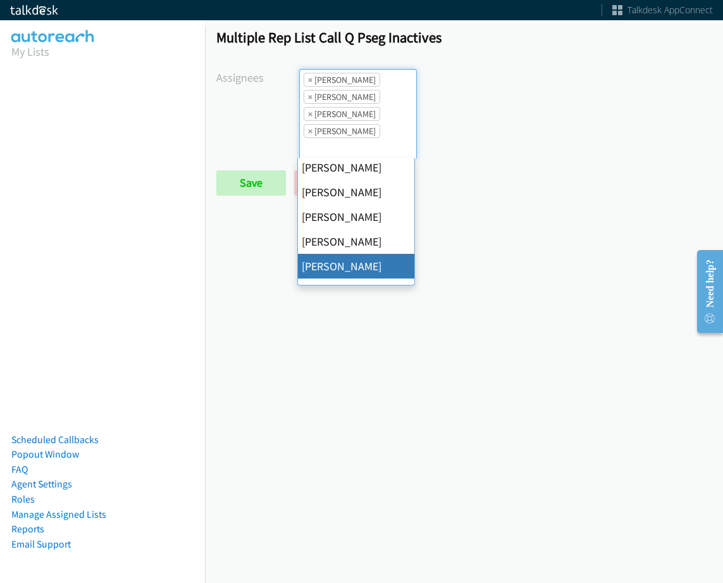
scroll to position [190, 0]
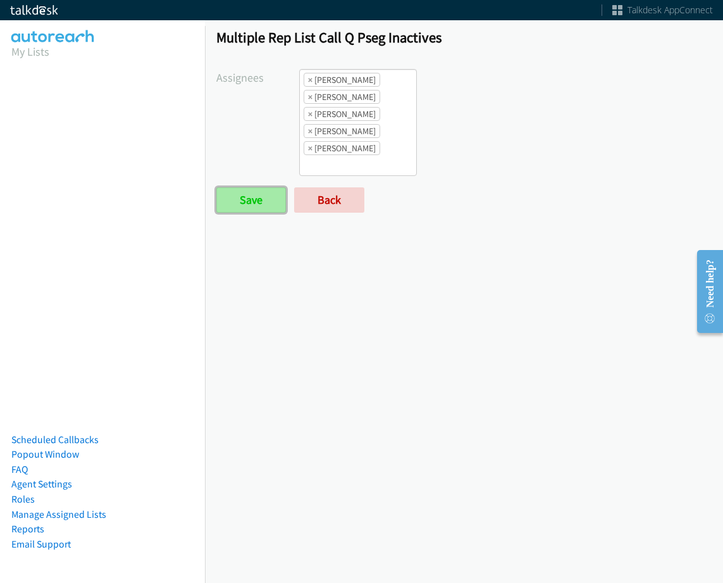
click at [251, 204] on input "Save" at bounding box center [251, 199] width 70 height 25
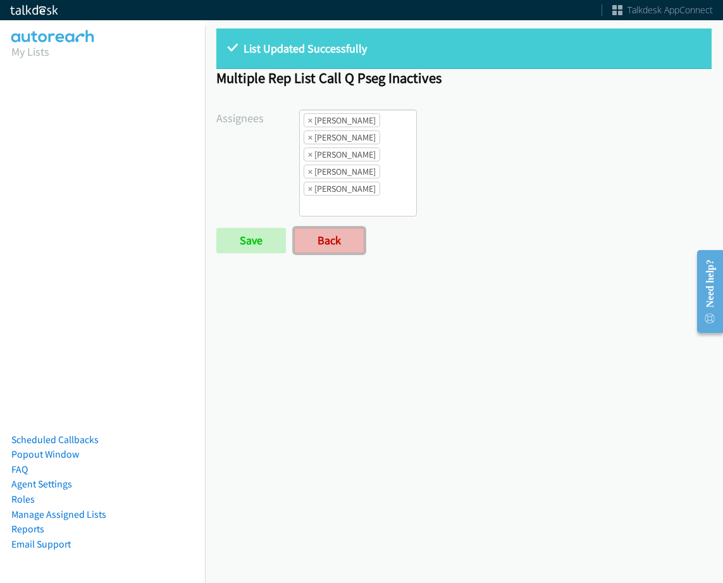
click at [341, 243] on link "Back" at bounding box center [329, 240] width 70 height 25
